Goal: Information Seeking & Learning: Learn about a topic

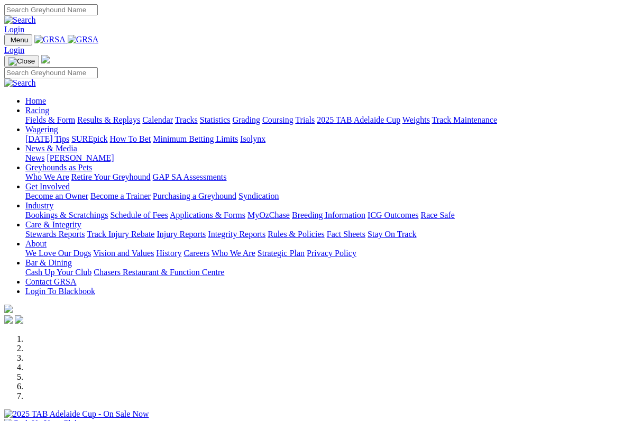
click at [49, 106] on link "Racing" at bounding box center [37, 110] width 24 height 9
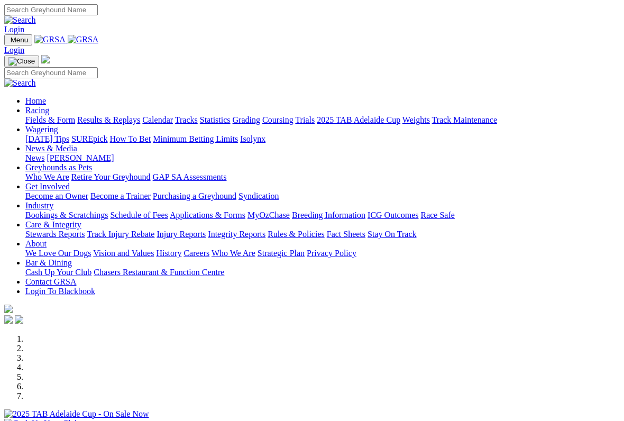
click at [49, 106] on link "Racing" at bounding box center [37, 110] width 24 height 9
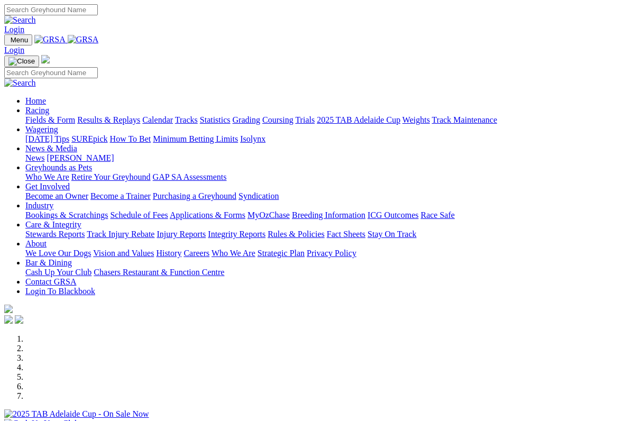
click at [49, 106] on link "Racing" at bounding box center [37, 110] width 24 height 9
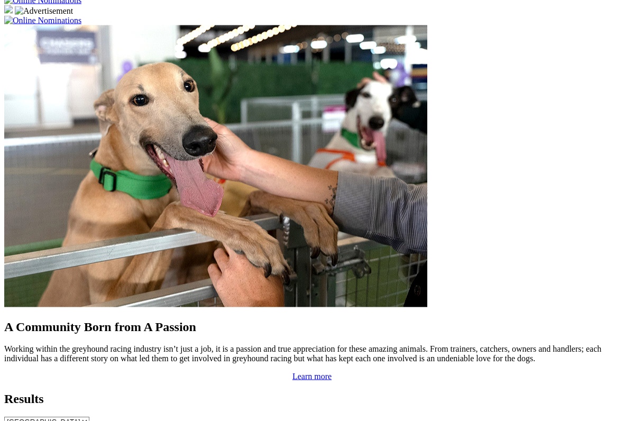
scroll to position [782, 0]
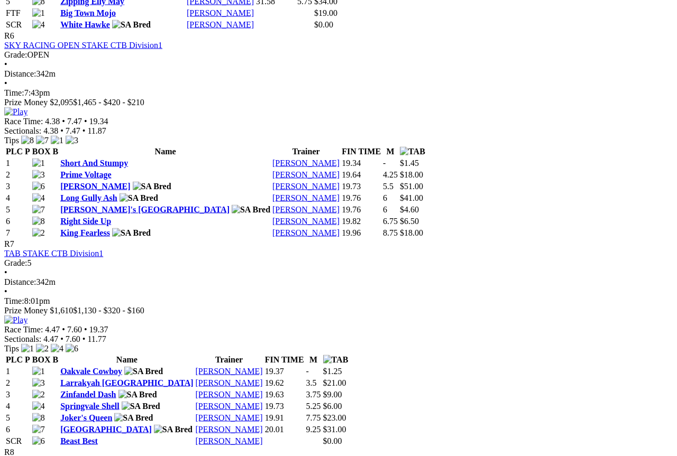
scroll to position [1550, 0]
